Goal: Find specific page/section: Find specific page/section

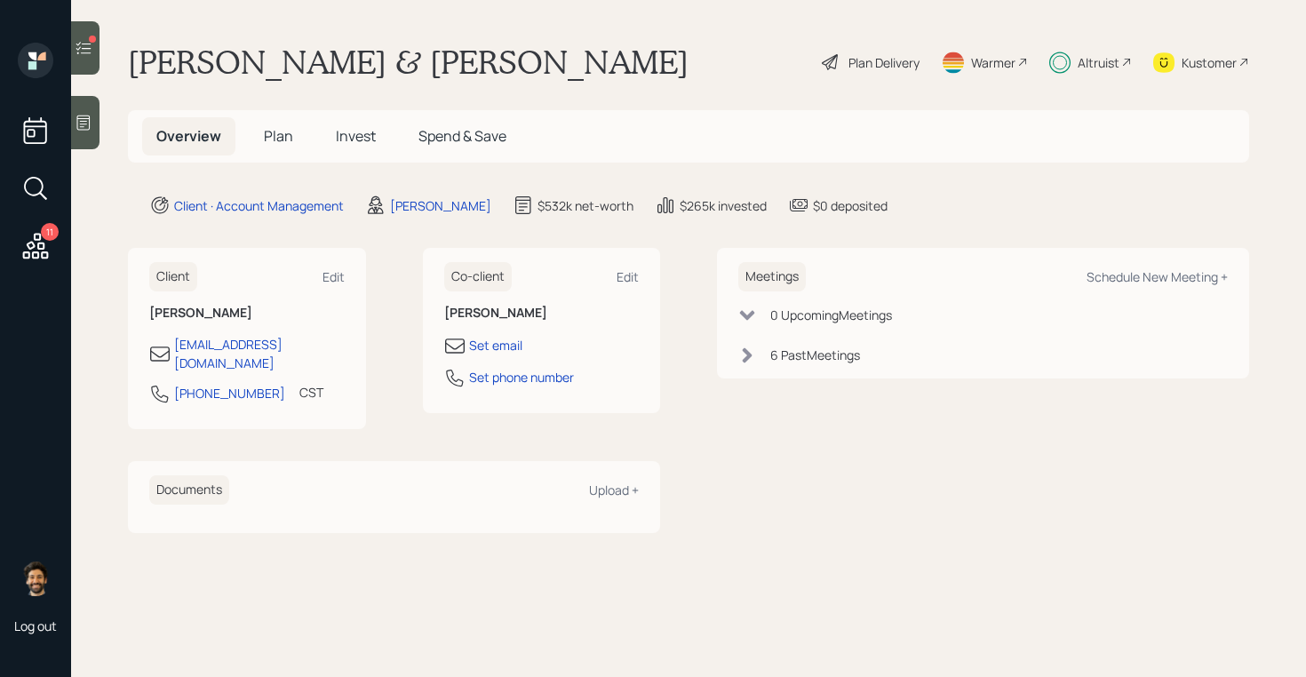
click at [1094, 64] on div "Altruist" at bounding box center [1099, 62] width 42 height 19
click at [1088, 56] on div "Altruist" at bounding box center [1099, 62] width 42 height 19
